Goal: Task Accomplishment & Management: Use online tool/utility

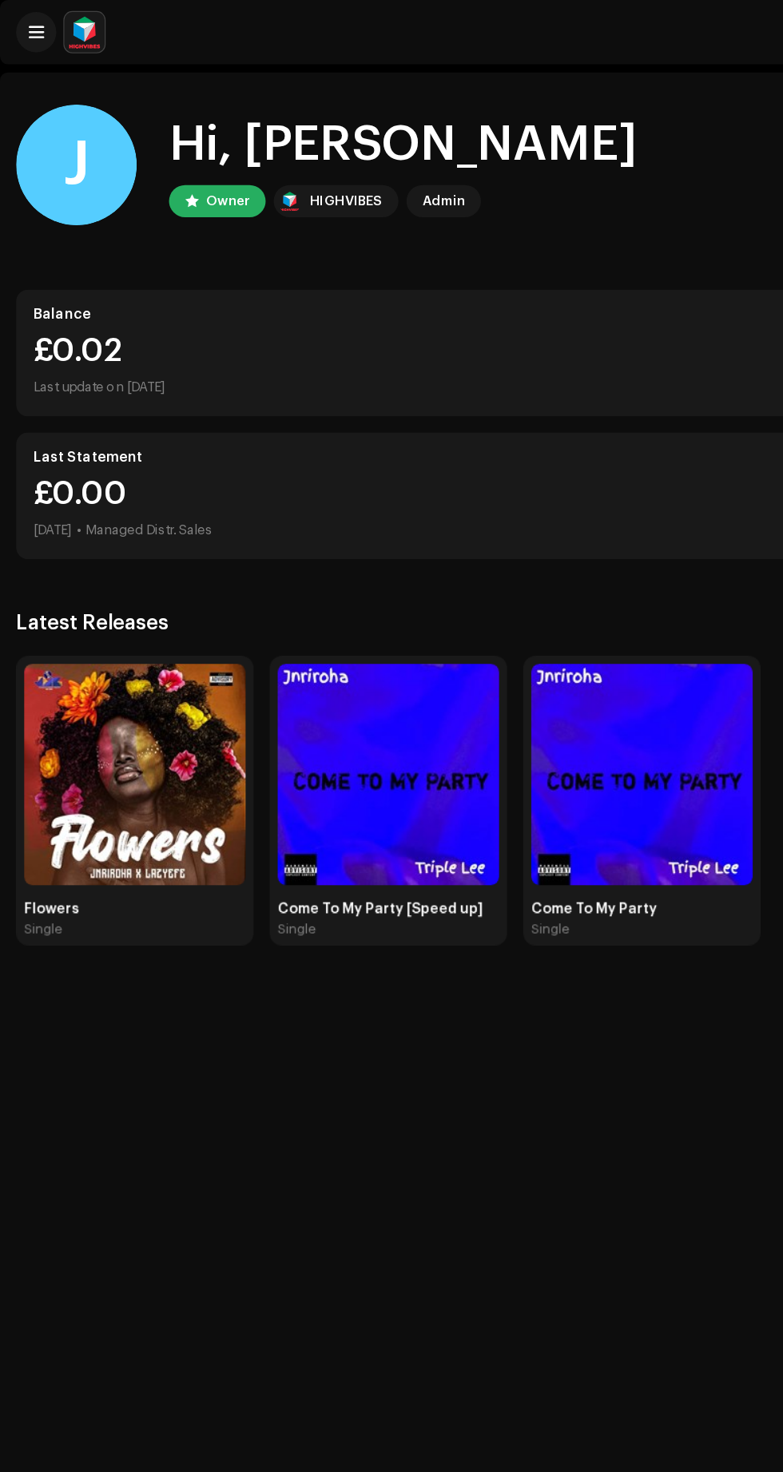
click at [81, 631] on img at bounding box center [107, 615] width 176 height 176
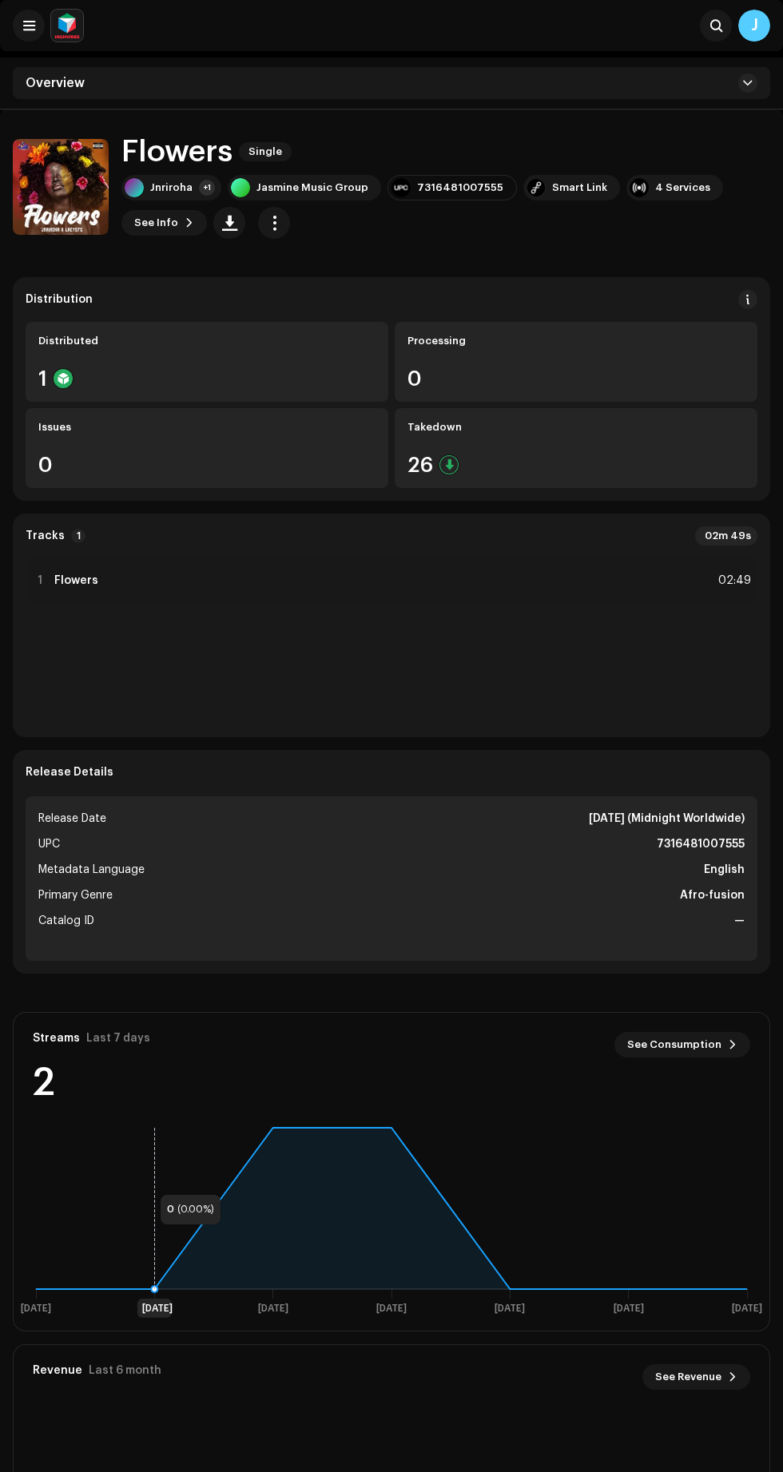
click at [603, 463] on div "26" at bounding box center [575, 465] width 337 height 21
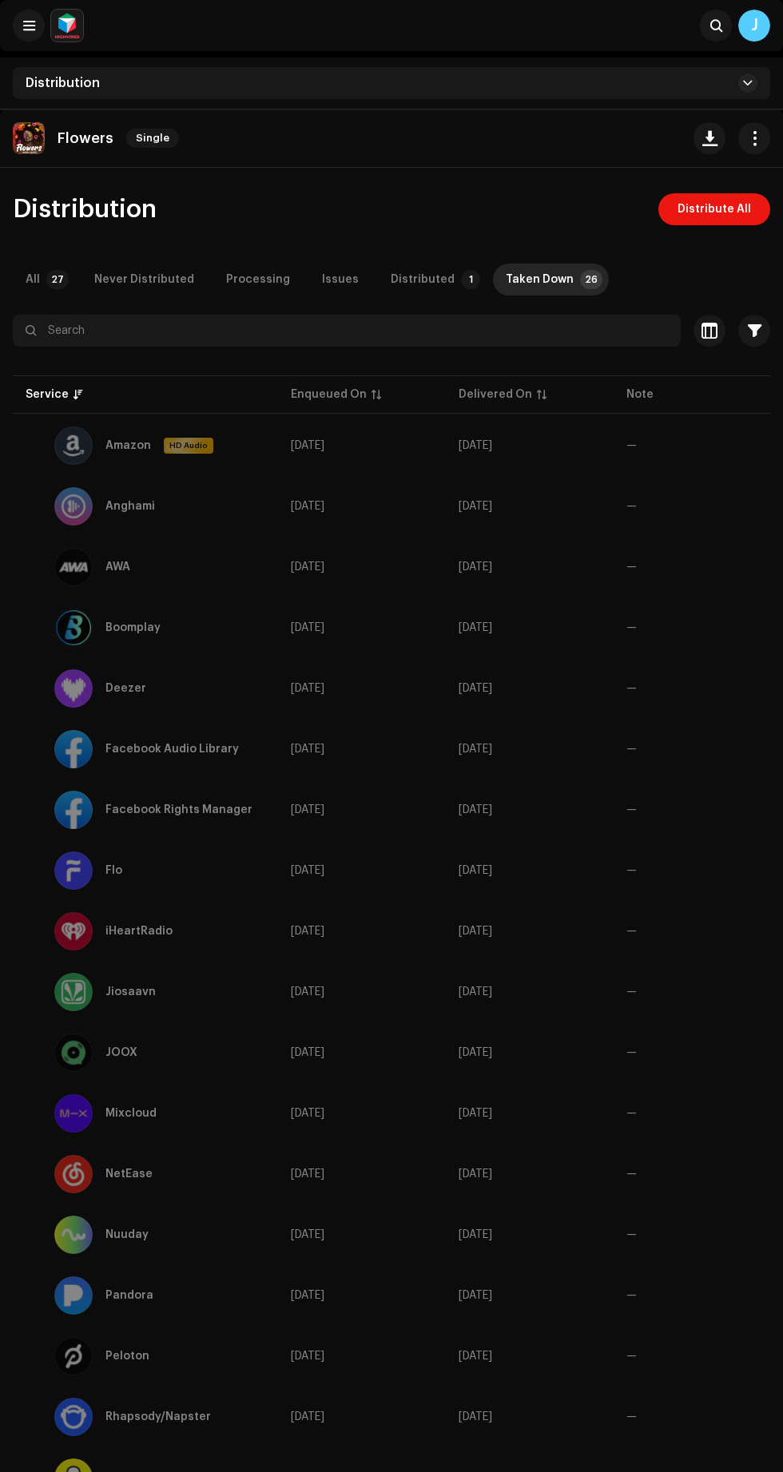
click at [754, 138] on span "button" at bounding box center [754, 138] width 15 height 13
click at [279, 200] on div "Distribution Distribute All" at bounding box center [391, 209] width 757 height 32
click at [719, 212] on span "Distribute All" at bounding box center [713, 209] width 73 height 32
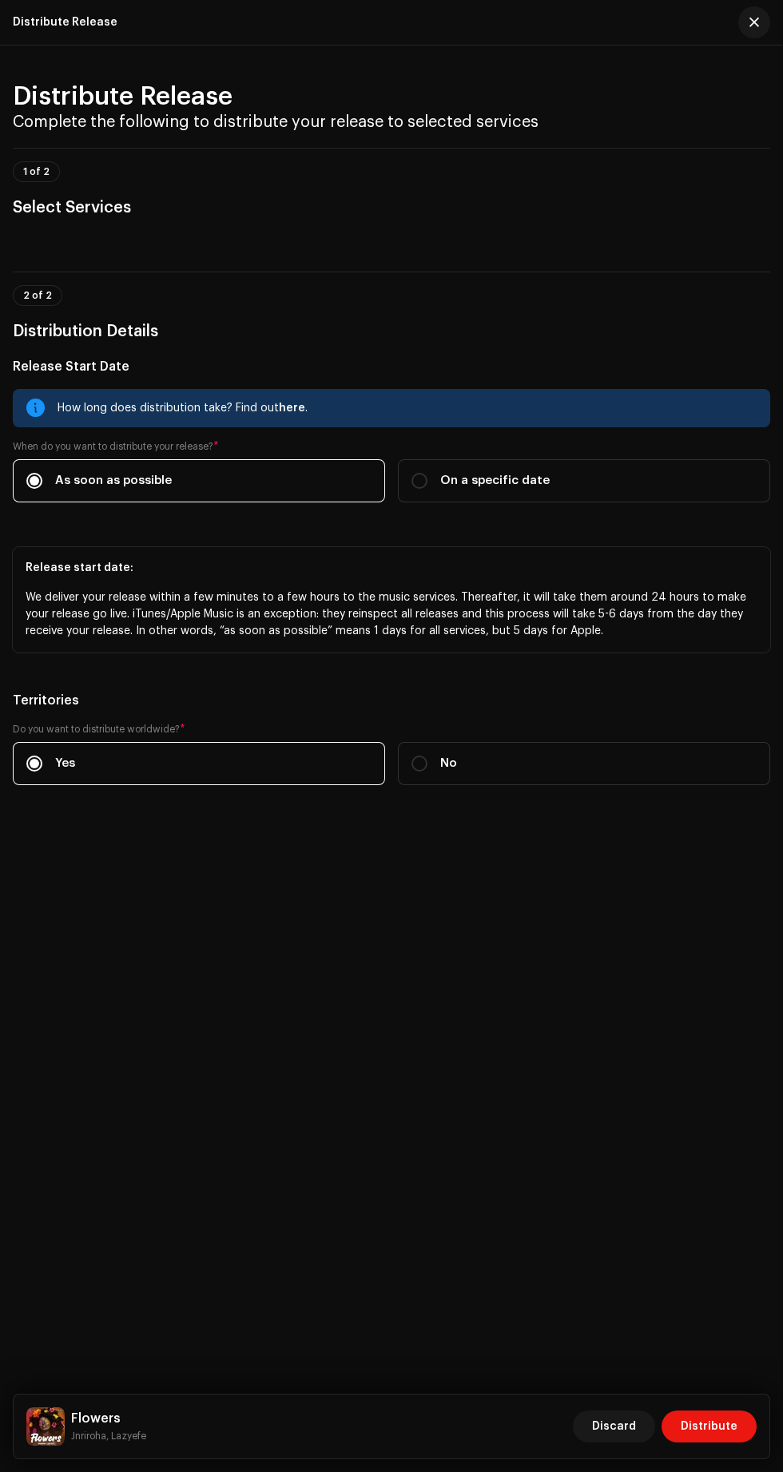
click at [442, 490] on span "On a specific date" at bounding box center [494, 481] width 109 height 18
click at [427, 489] on input "On a specific date" at bounding box center [419, 481] width 16 height 16
radio input "true"
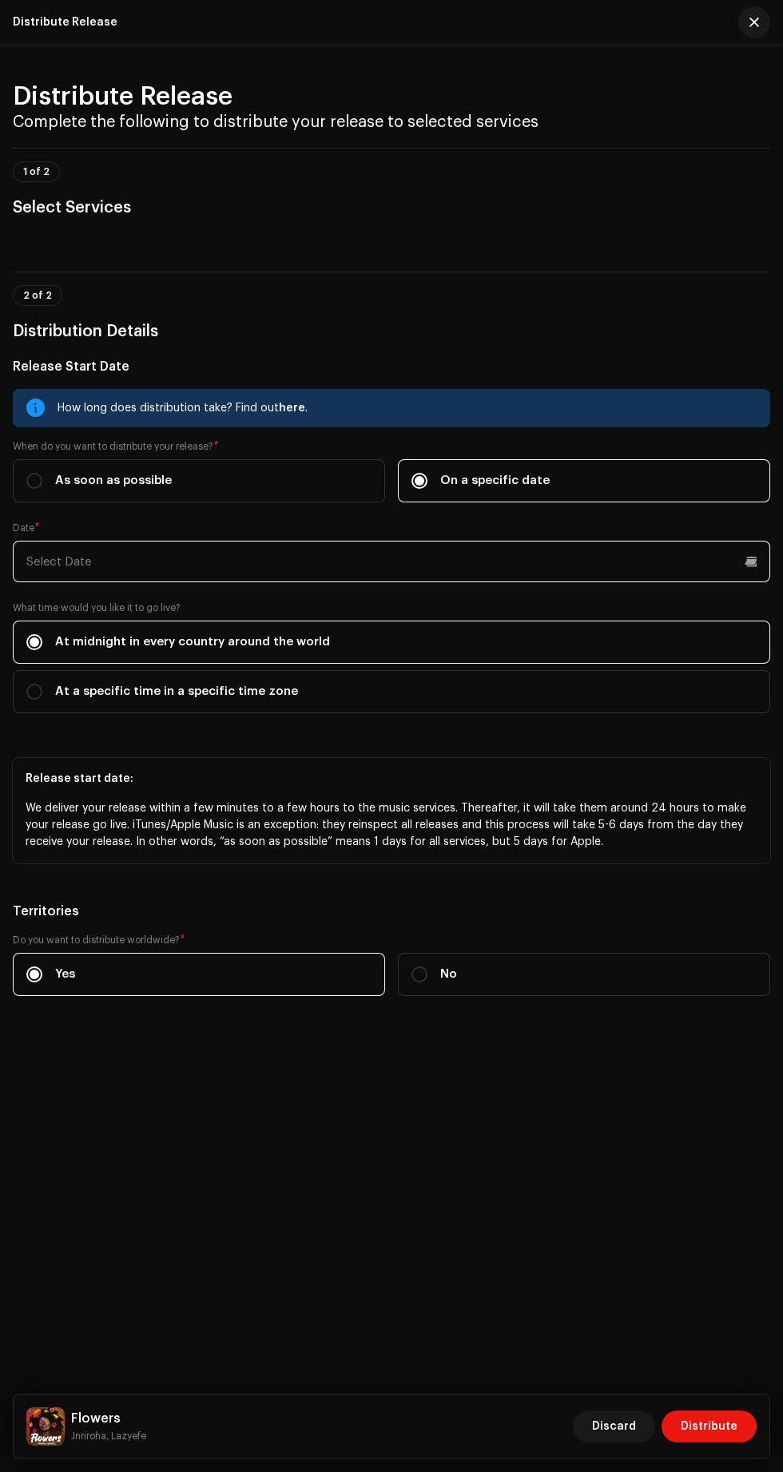
click at [463, 582] on input "text" at bounding box center [391, 562] width 757 height 42
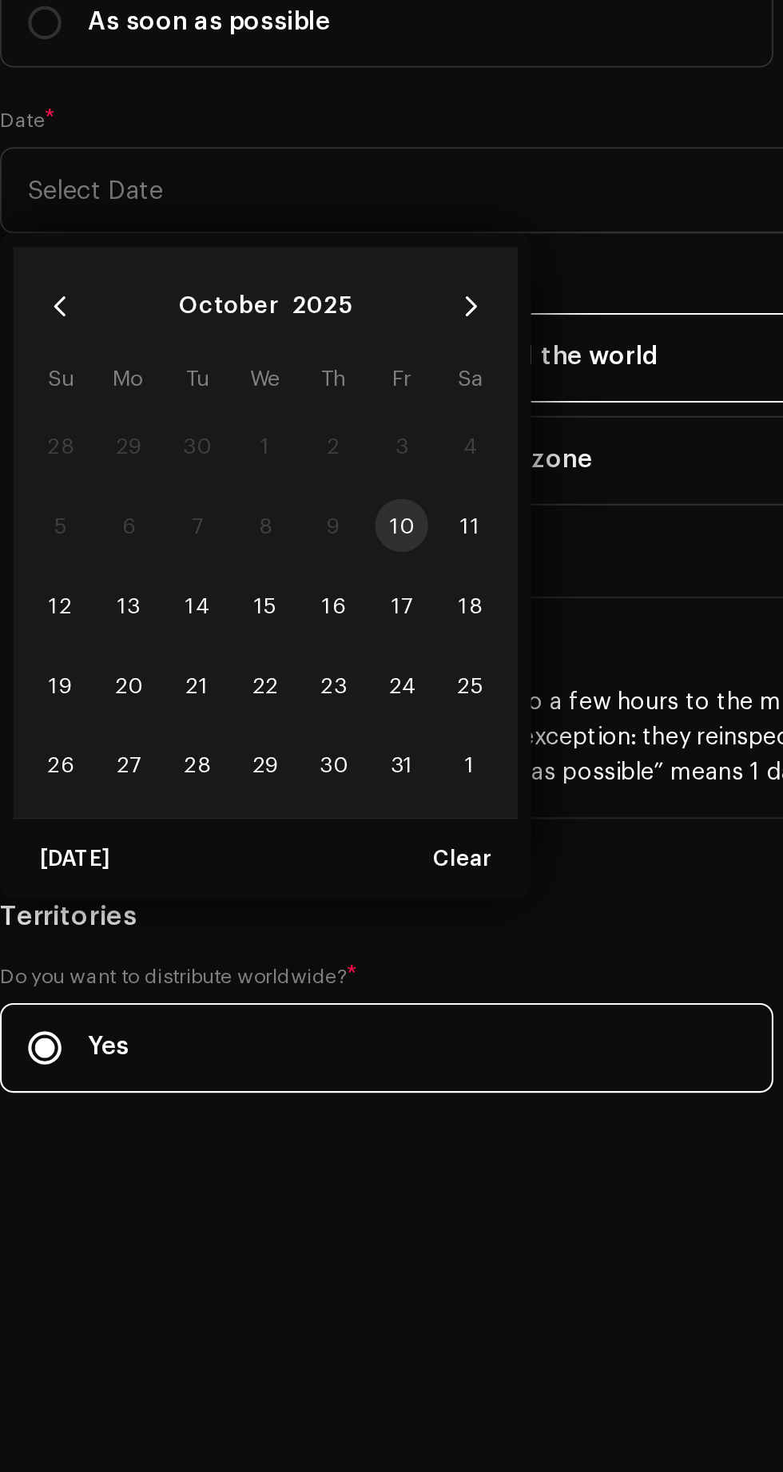
click at [239, 736] on span "11" at bounding box center [239, 723] width 26 height 26
type input "[DATE]"
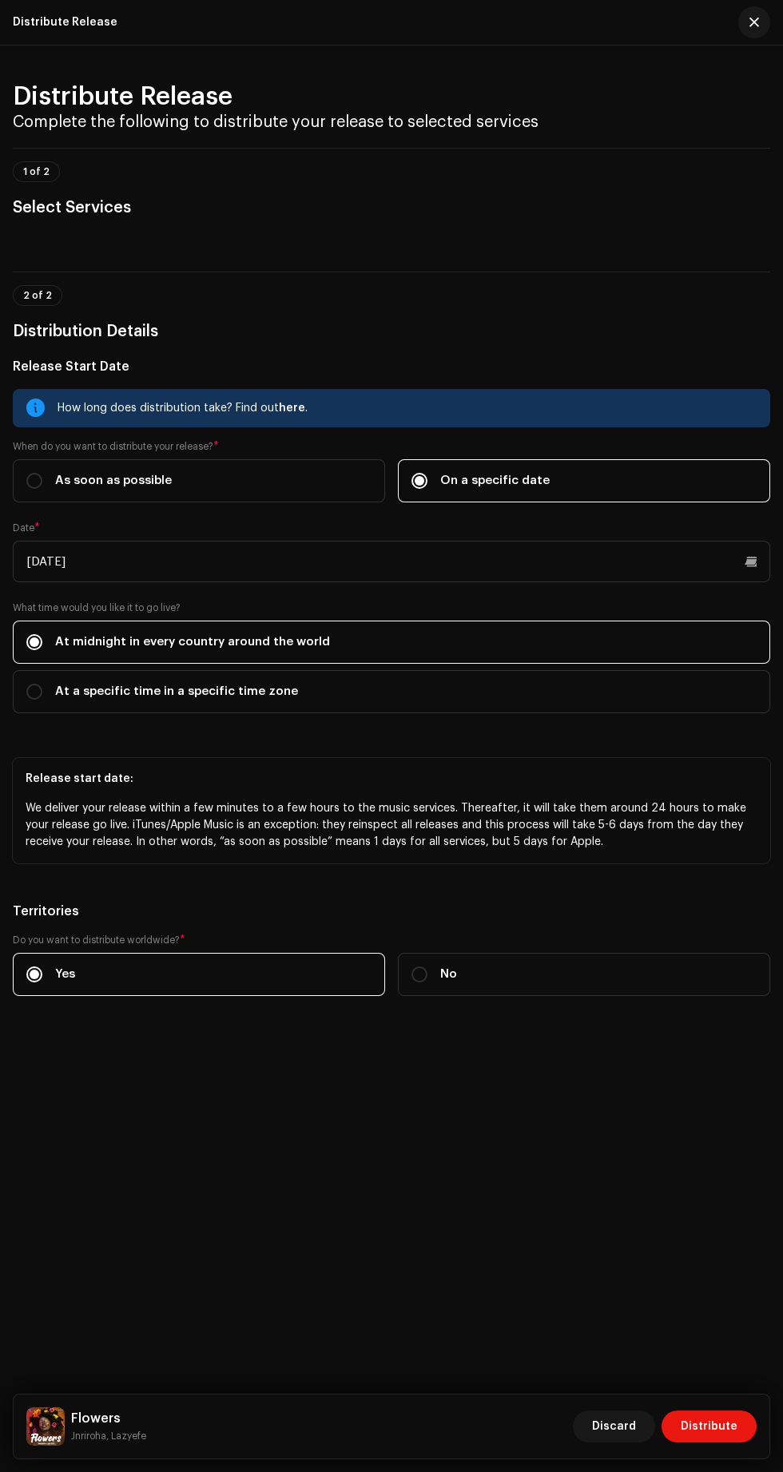
click at [729, 1426] on span "Distribute" at bounding box center [709, 1427] width 57 height 32
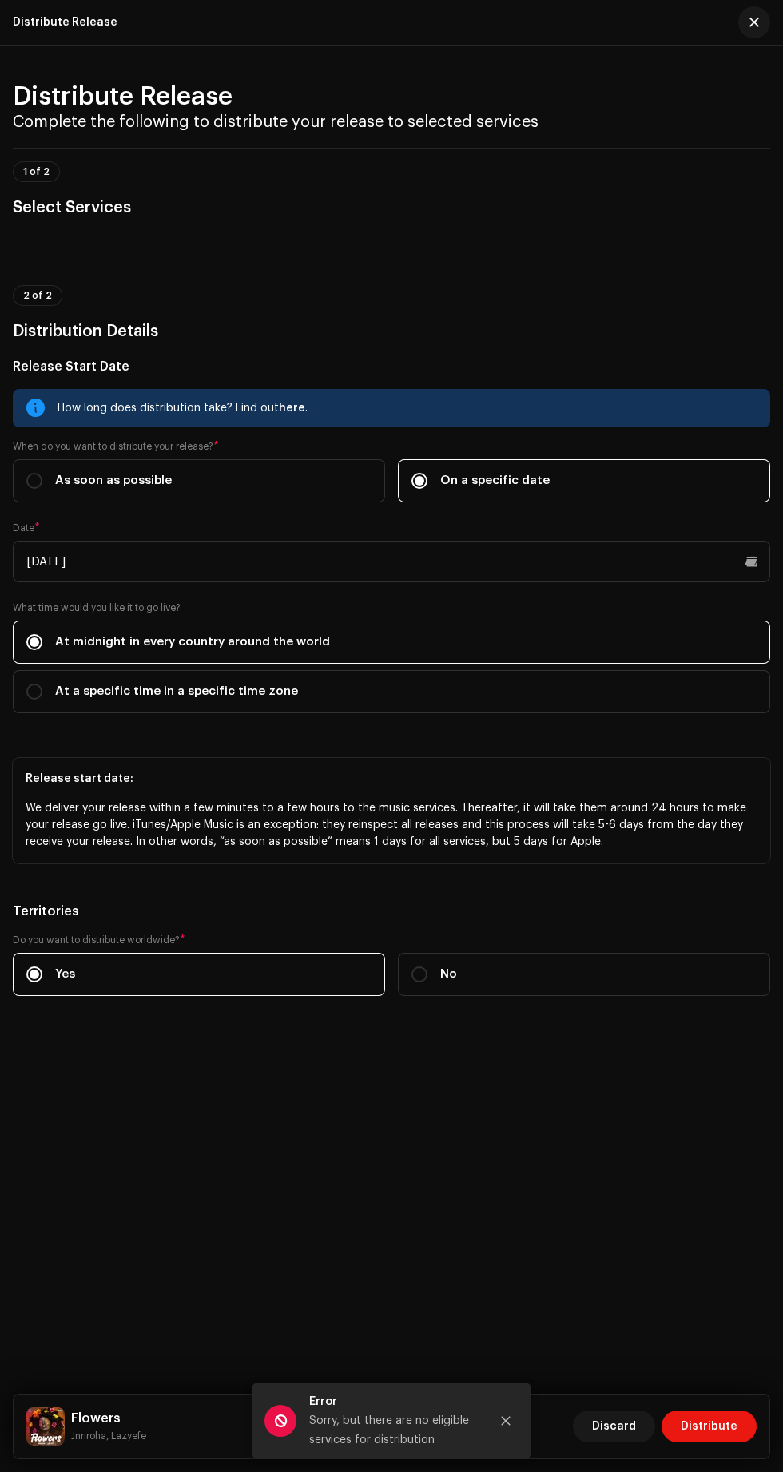
scroll to position [81, 0]
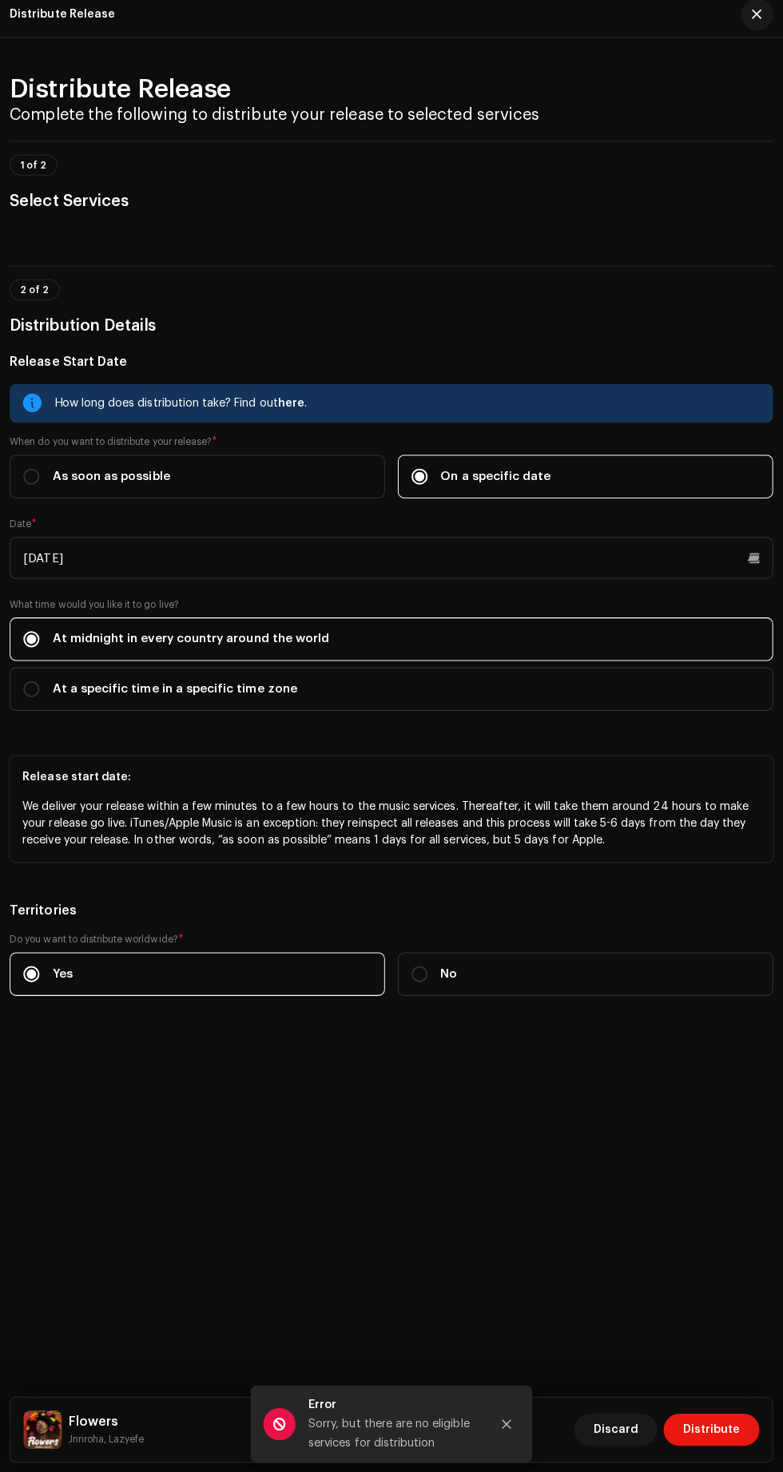
click at [714, 1433] on span "Distribute" at bounding box center [709, 1427] width 57 height 32
click at [754, 22] on span "button" at bounding box center [754, 22] width 10 height 13
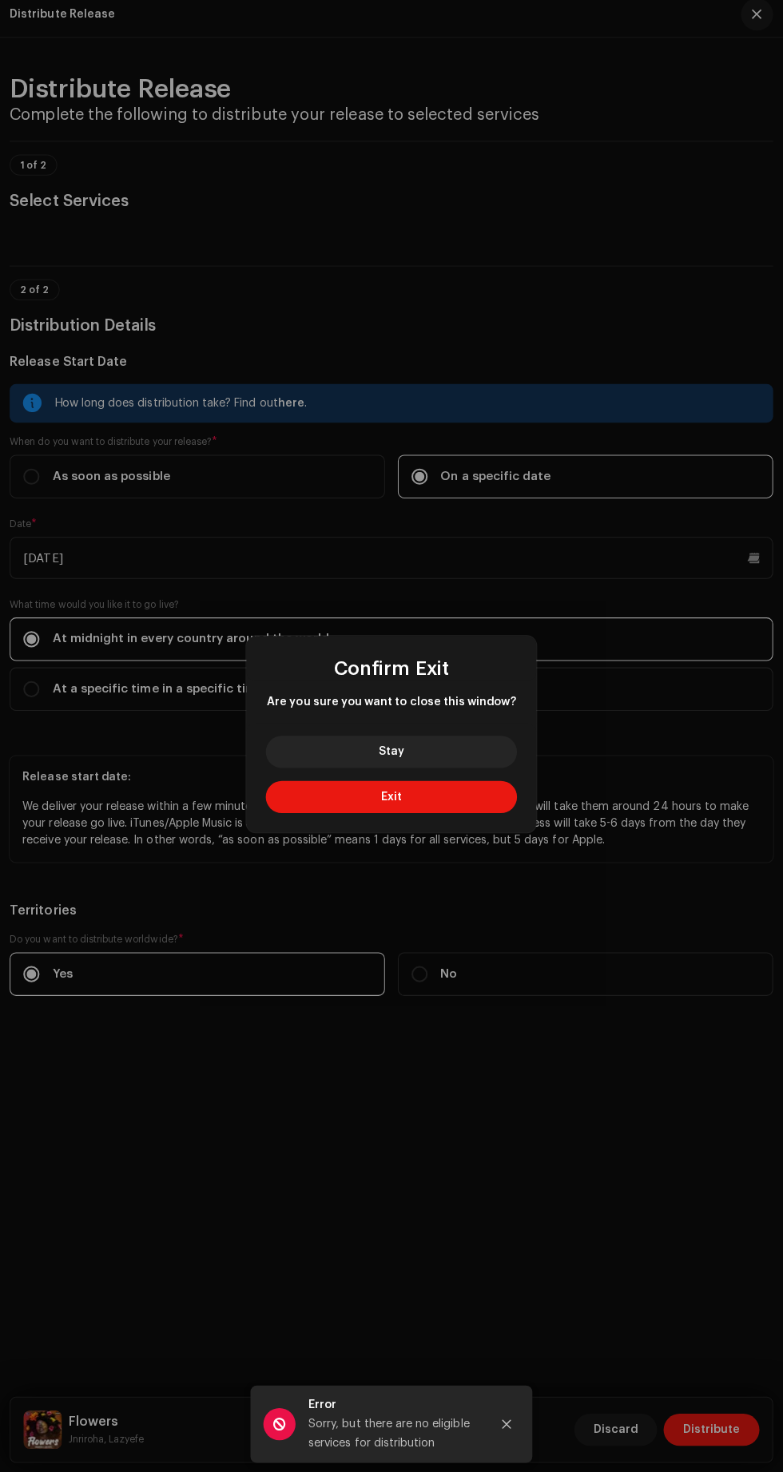
click at [453, 811] on button "Exit" at bounding box center [391, 799] width 249 height 32
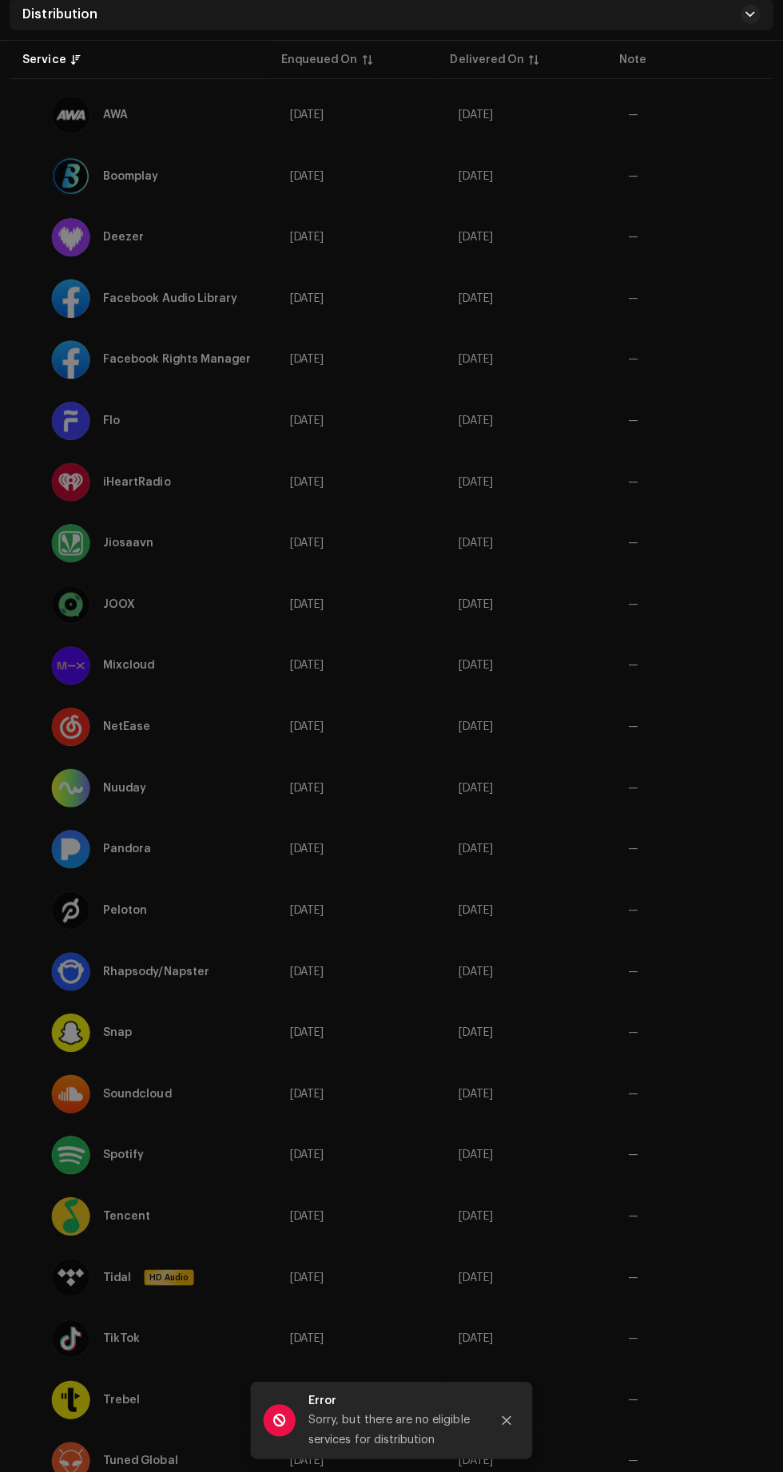
scroll to position [449, 0]
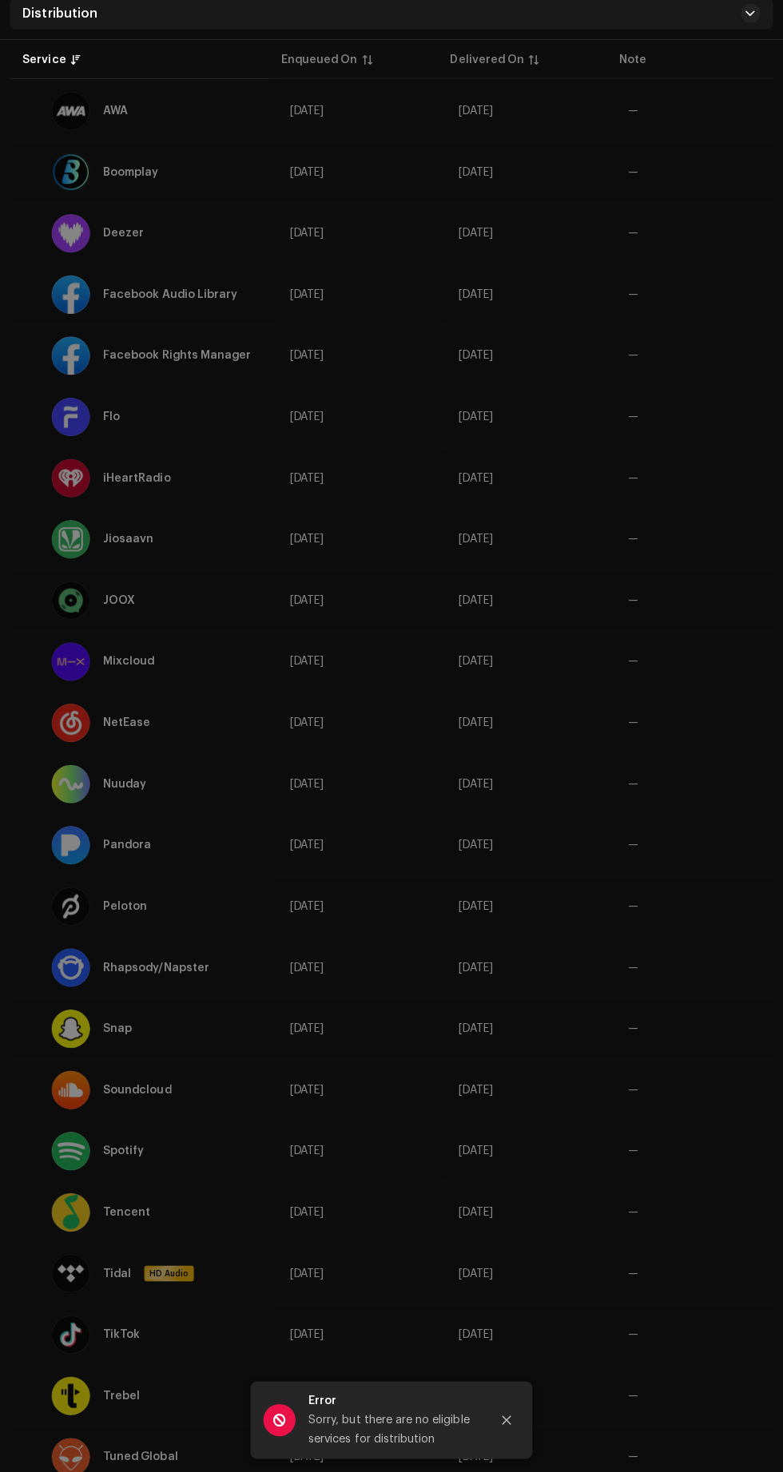
click at [667, 908] on span "—" at bounding box center [697, 911] width 142 height 11
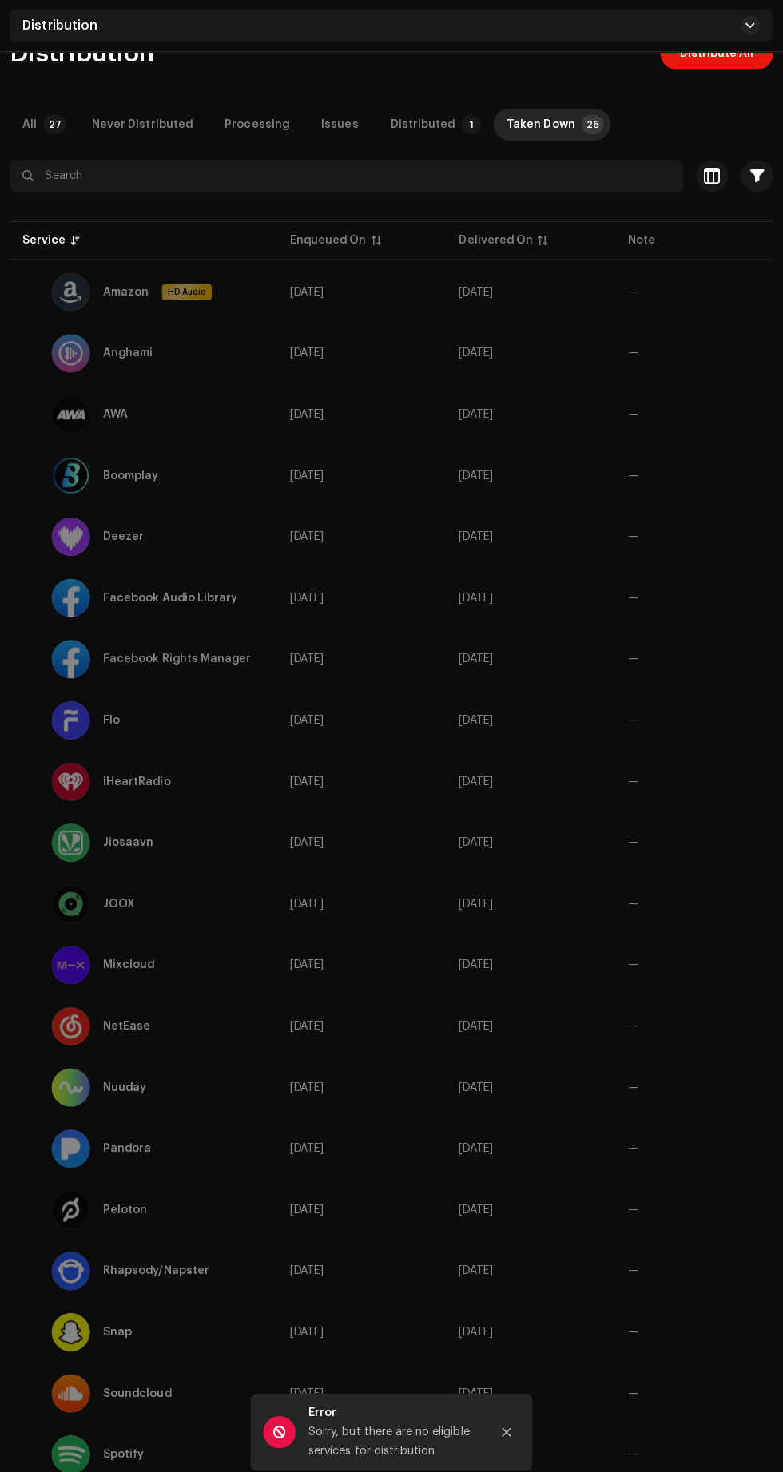
scroll to position [0, 0]
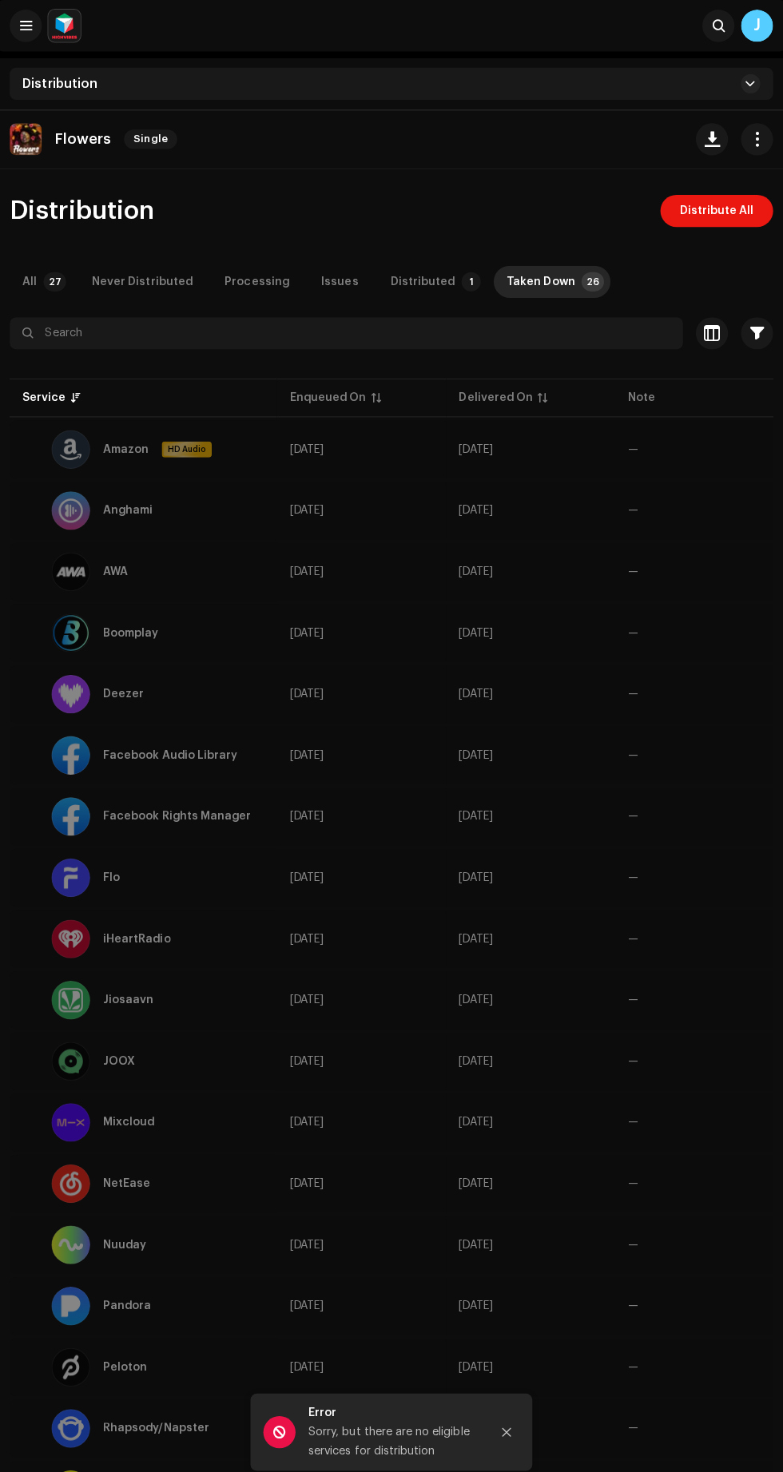
click at [391, 280] on div "Distributed" at bounding box center [423, 280] width 64 height 32
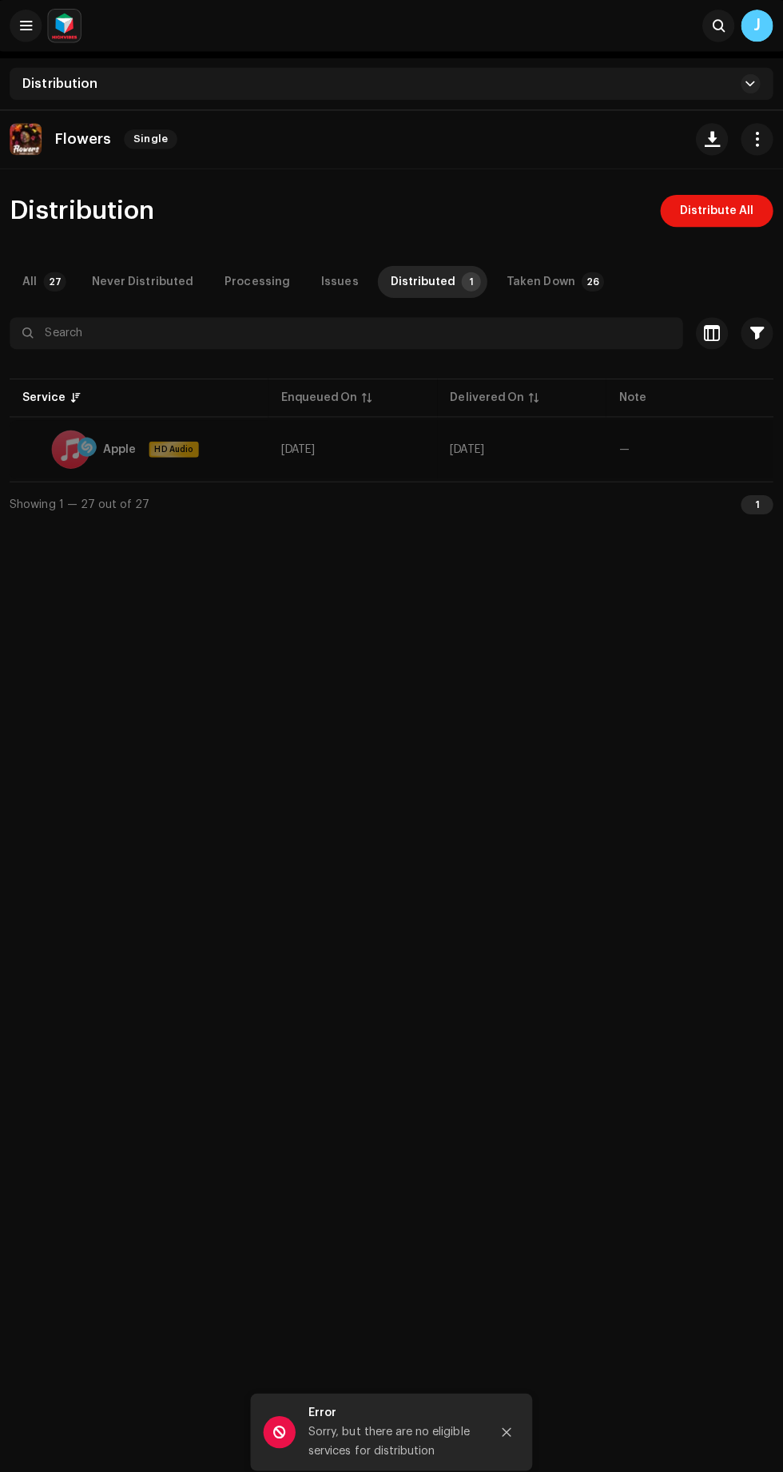
click at [32, 280] on div "All" at bounding box center [33, 280] width 14 height 32
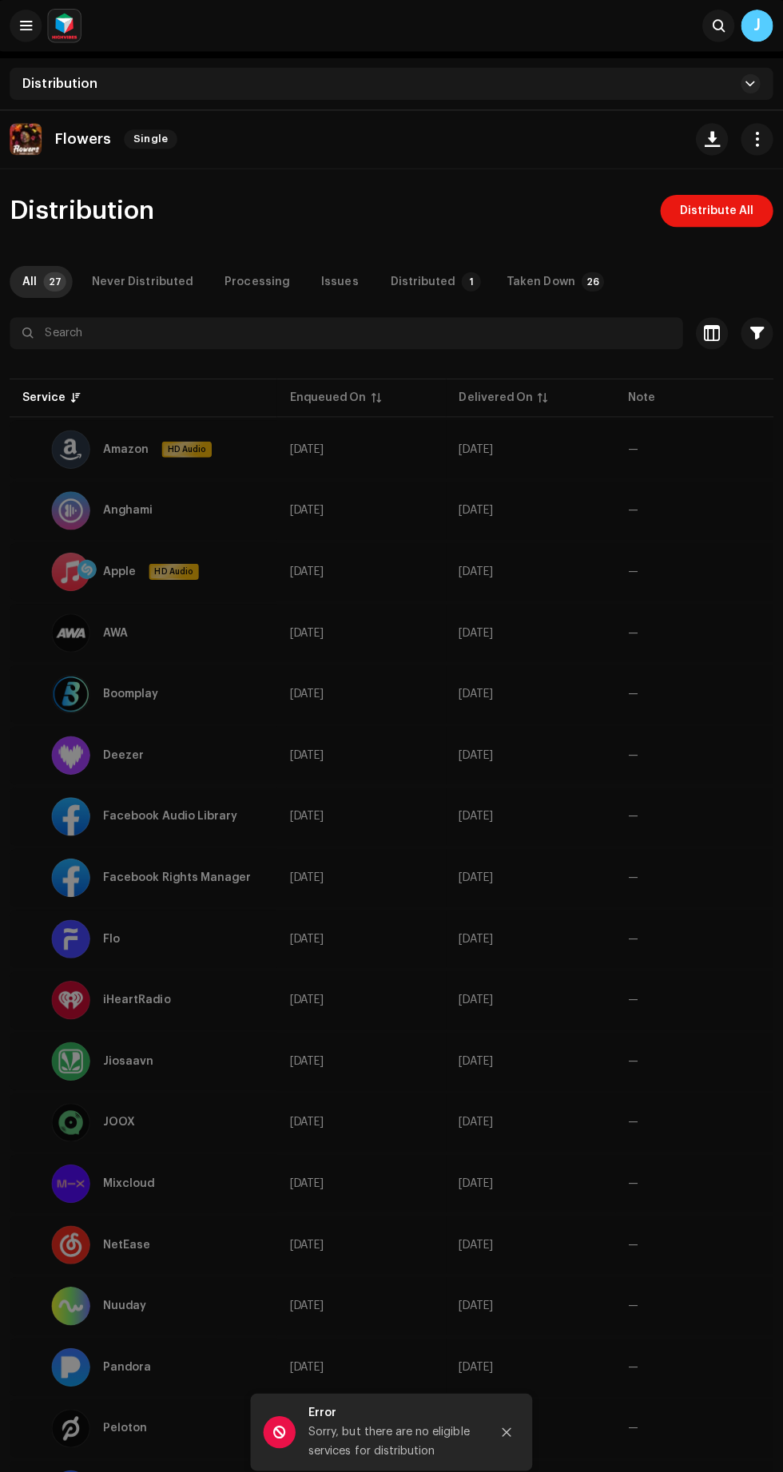
click at [757, 134] on span "button" at bounding box center [754, 138] width 15 height 13
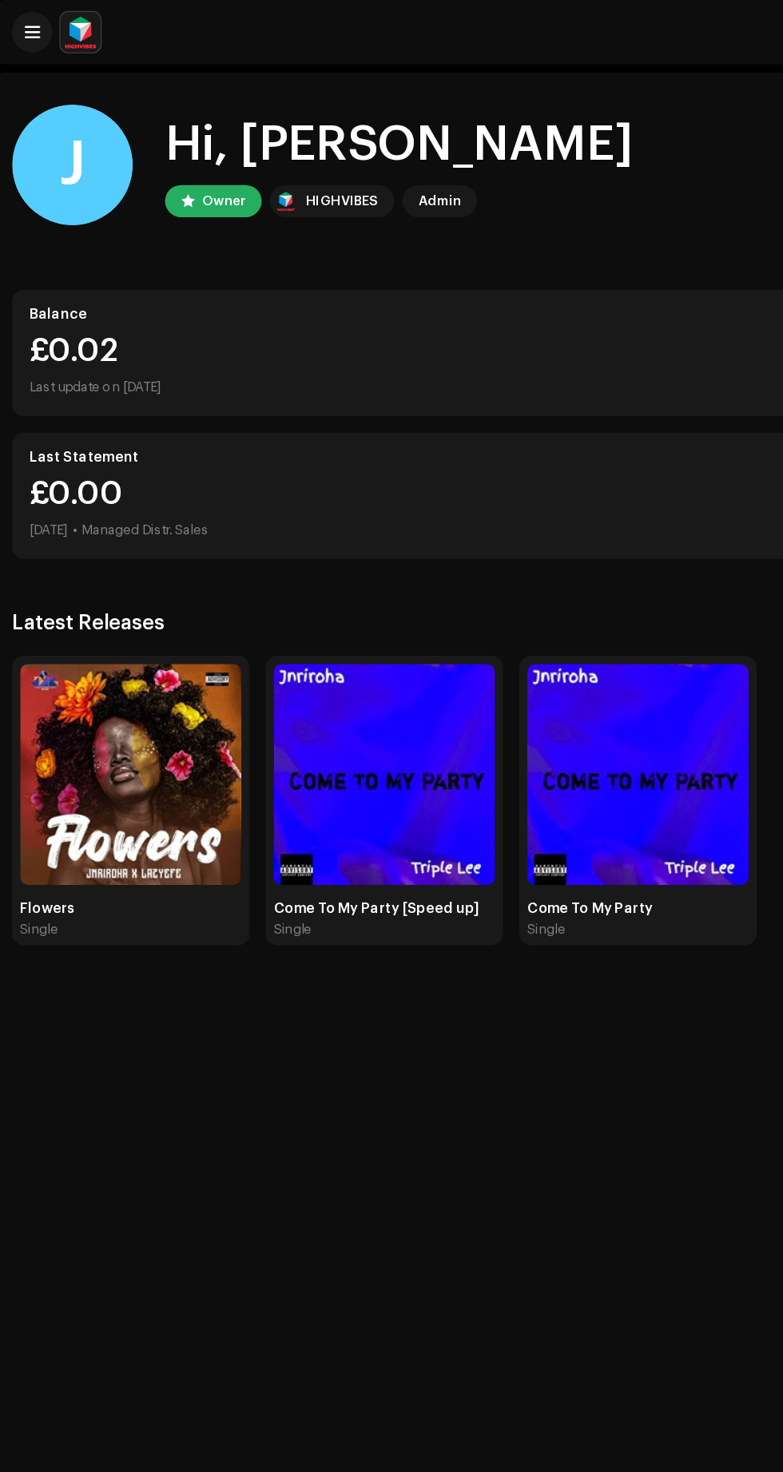
click at [145, 673] on img at bounding box center [107, 615] width 176 height 176
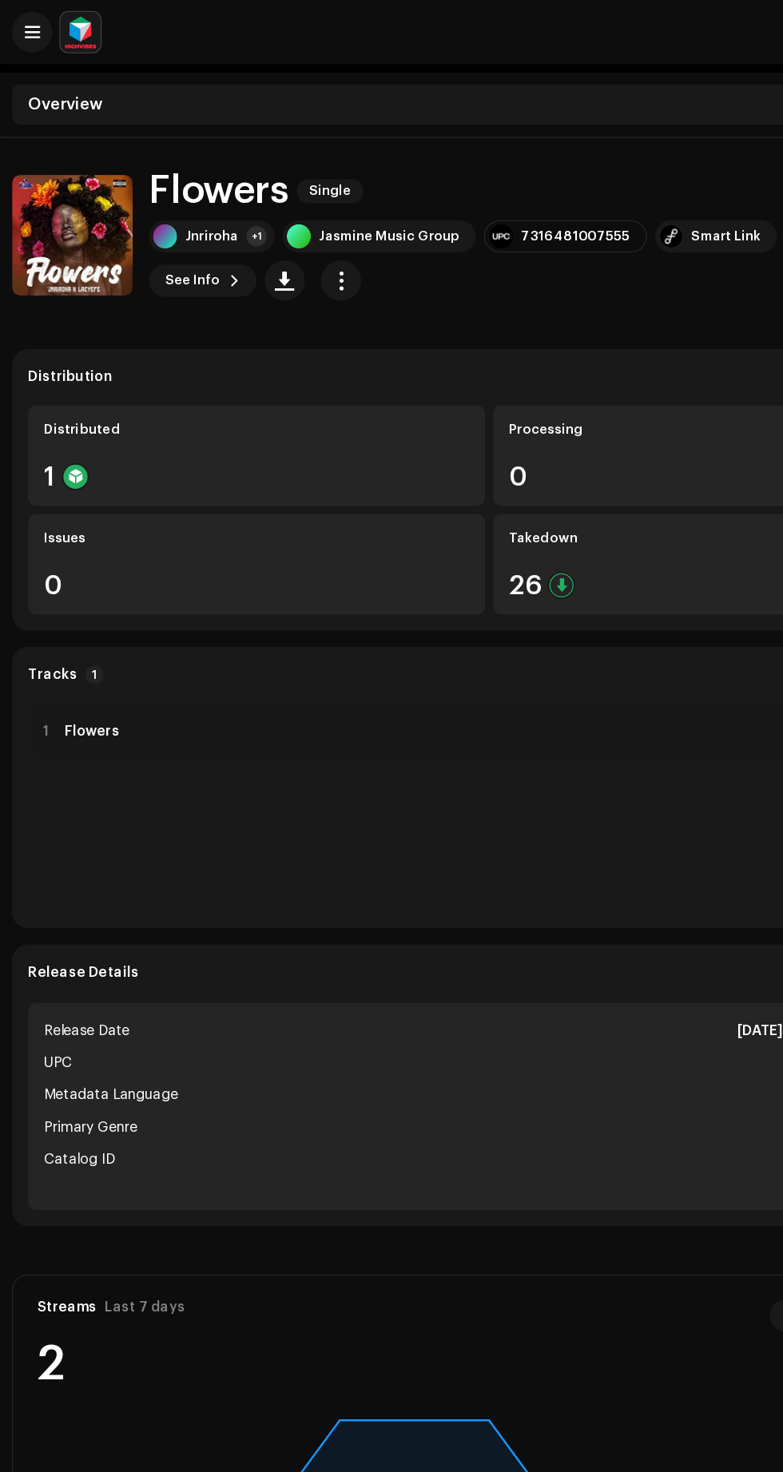
click at [143, 227] on span "See Info" at bounding box center [156, 223] width 44 height 32
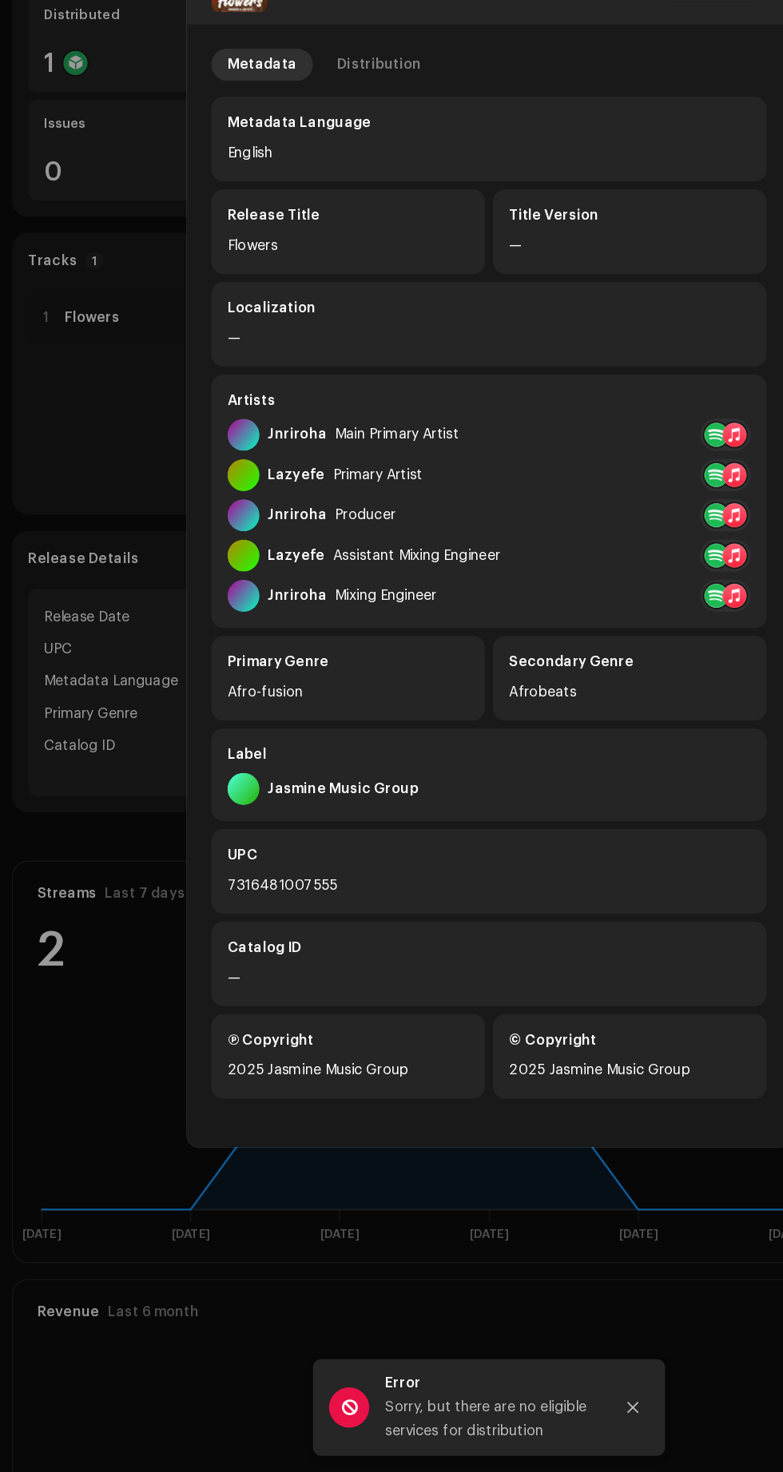
scroll to position [26, 0]
